Goal: Information Seeking & Learning: Check status

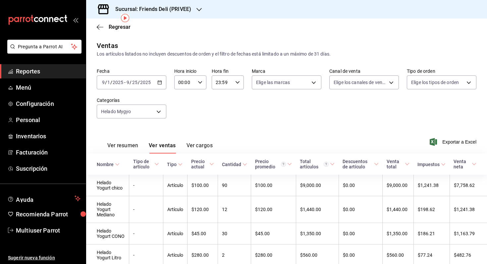
scroll to position [27, 0]
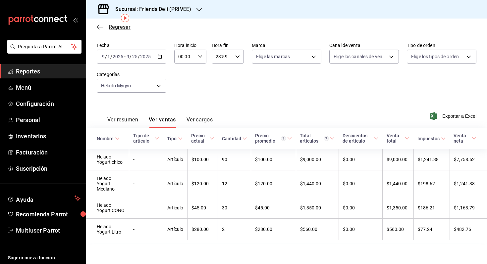
click at [122, 25] on span "Regresar" at bounding box center [120, 27] width 22 height 6
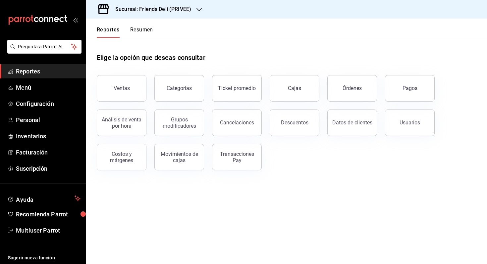
click at [149, 29] on button "Resumen" at bounding box center [141, 31] width 23 height 11
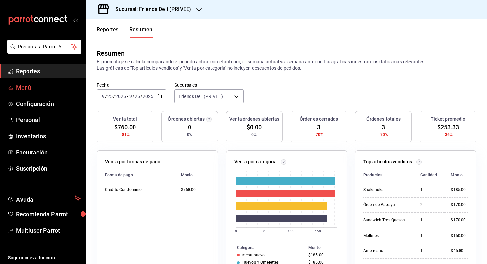
click at [46, 89] on span "Menú" at bounding box center [48, 87] width 65 height 9
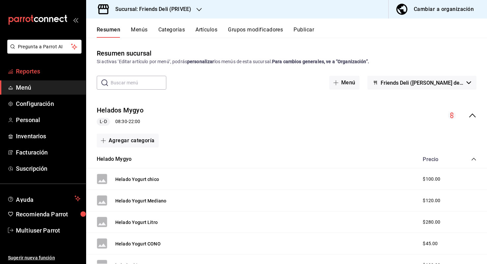
click at [42, 74] on span "Reportes" at bounding box center [48, 71] width 65 height 9
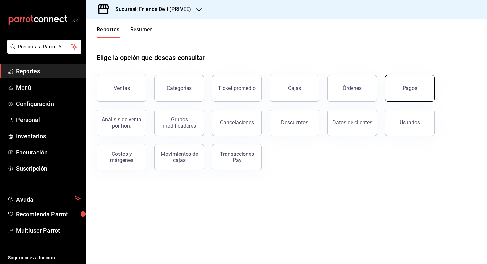
click at [395, 90] on button "Pagos" at bounding box center [410, 88] width 50 height 26
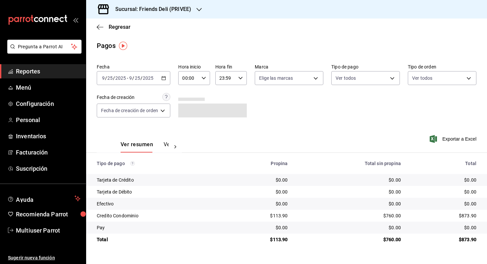
click at [143, 79] on input "2025" at bounding box center [147, 77] width 11 height 5
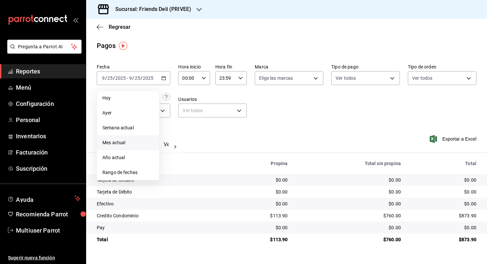
click at [134, 141] on span "Mes actual" at bounding box center [127, 142] width 51 height 7
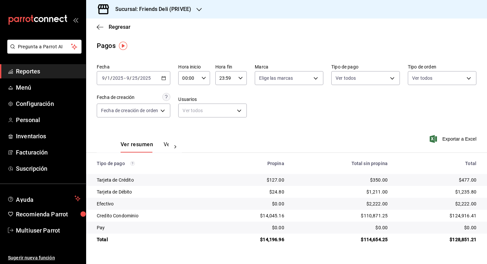
click at [132, 78] on input "25" at bounding box center [135, 77] width 6 height 5
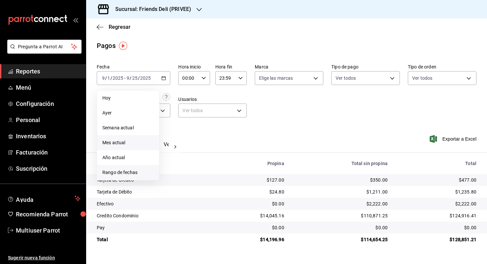
click at [130, 173] on span "Rango de fechas" at bounding box center [127, 172] width 51 height 7
click at [175, 121] on button "1" at bounding box center [173, 122] width 12 height 12
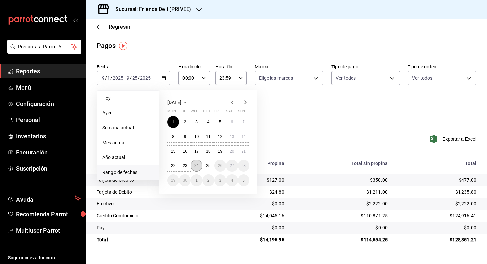
click at [196, 167] on abbr "24" at bounding box center [196, 166] width 4 height 5
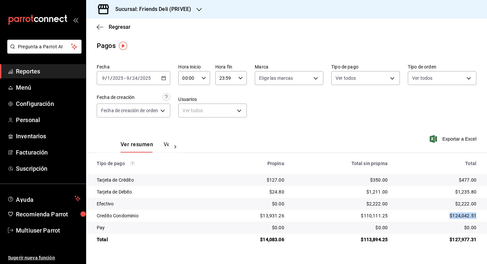
drag, startPoint x: 449, startPoint y: 217, endPoint x: 480, endPoint y: 217, distance: 30.5
click at [480, 217] on td "$124,042.51" at bounding box center [440, 216] width 94 height 12
